Goal: Task Accomplishment & Management: Manage account settings

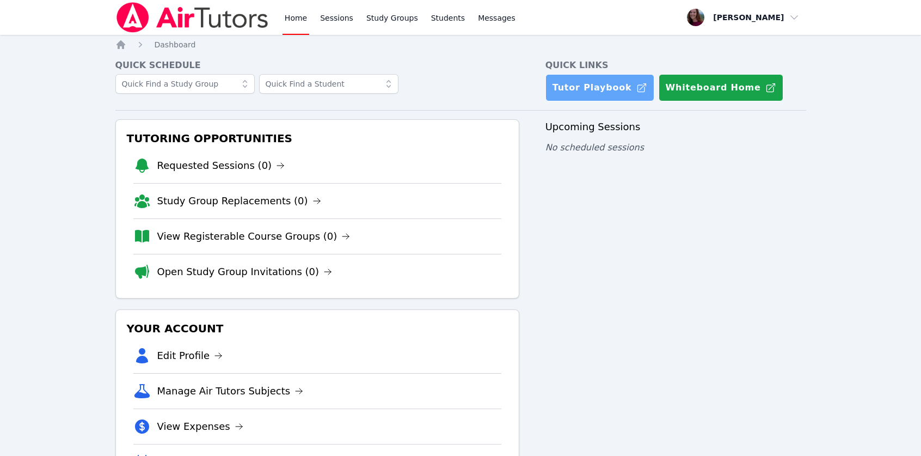
click at [594, 92] on link "Tutor Playbook" at bounding box center [599, 87] width 109 height 27
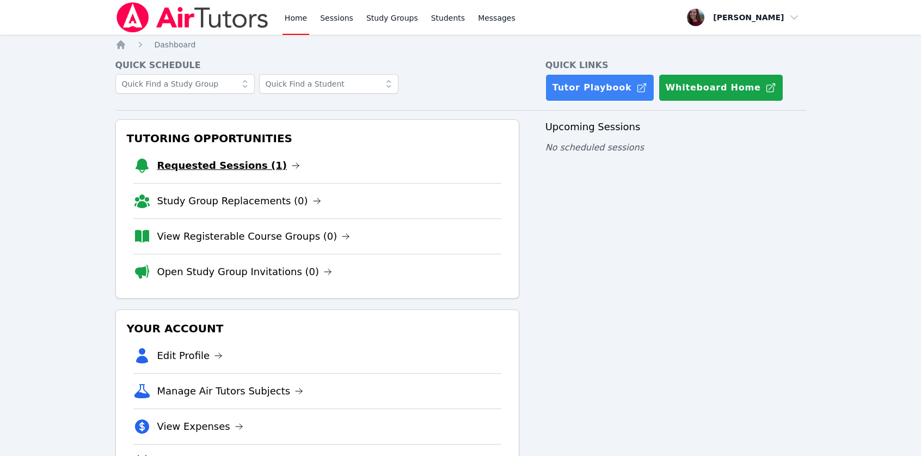
click at [190, 169] on link "Requested Sessions (1)" at bounding box center [228, 165] width 143 height 15
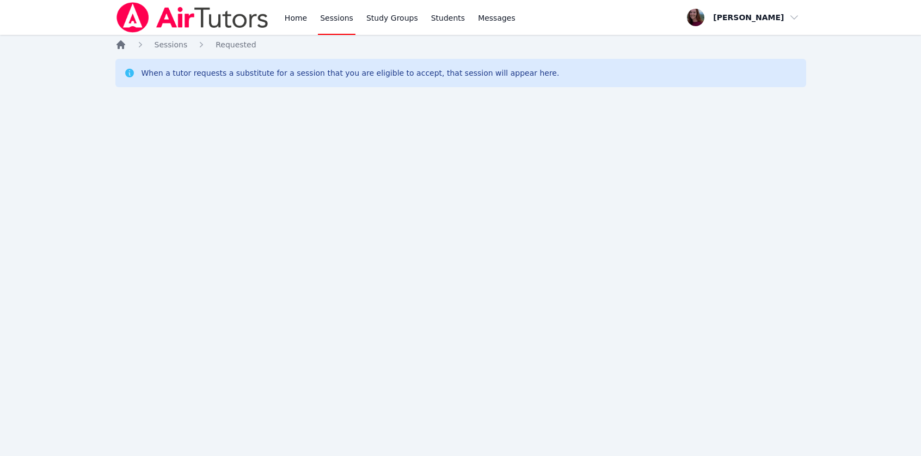
click at [119, 48] on icon "Breadcrumb" at bounding box center [120, 44] width 11 height 11
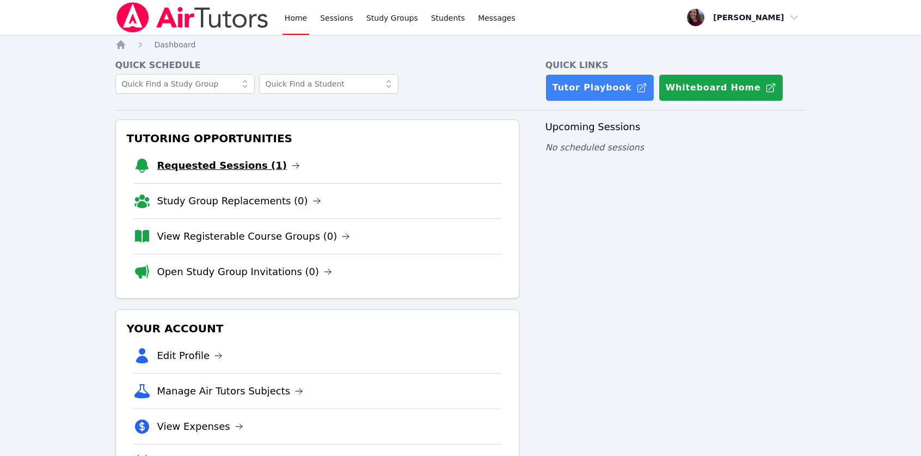
click at [222, 170] on link "Requested Sessions (1)" at bounding box center [228, 165] width 143 height 15
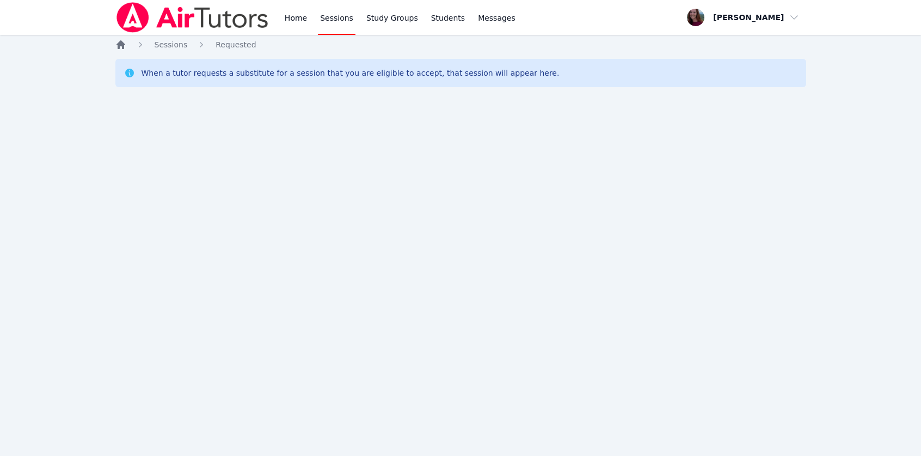
click at [126, 41] on icon "Breadcrumb" at bounding box center [120, 44] width 11 height 11
